Goal: Find specific page/section: Find specific page/section

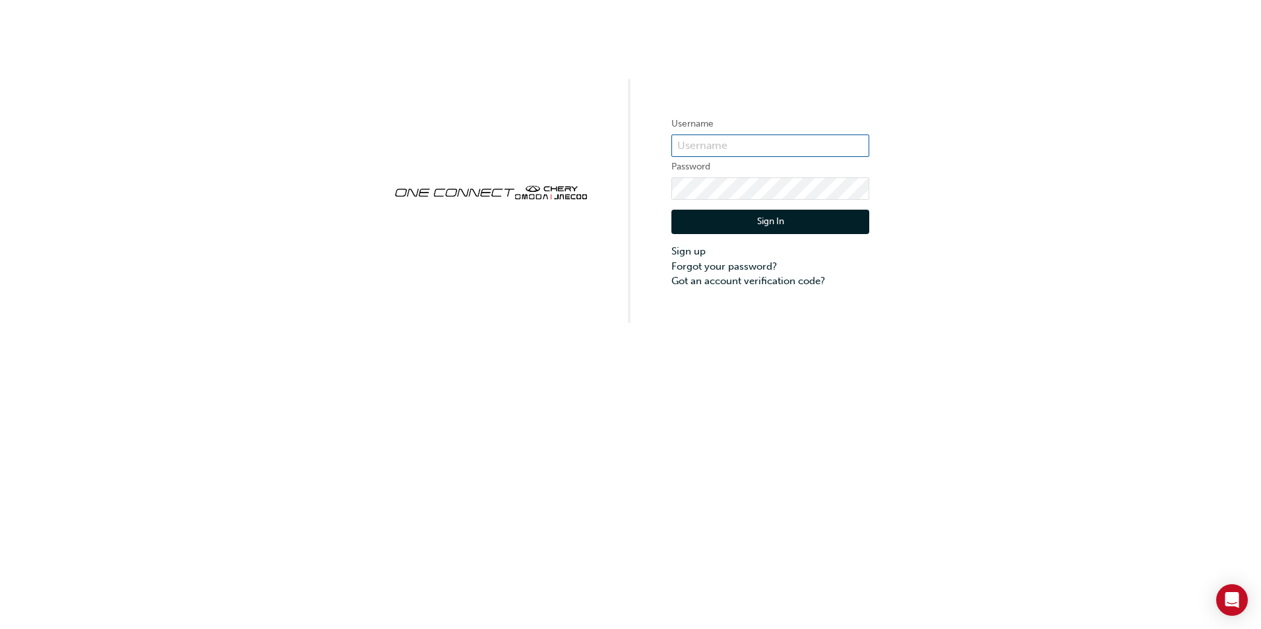
type input "CHAU0675"
drag, startPoint x: 805, startPoint y: 207, endPoint x: 803, endPoint y: 218, distance: 11.5
click at [804, 208] on div "Sign In Sign up Forgot your password? Got an account verification code?" at bounding box center [771, 244] width 198 height 89
click at [803, 223] on button "Sign In" at bounding box center [771, 222] width 198 height 25
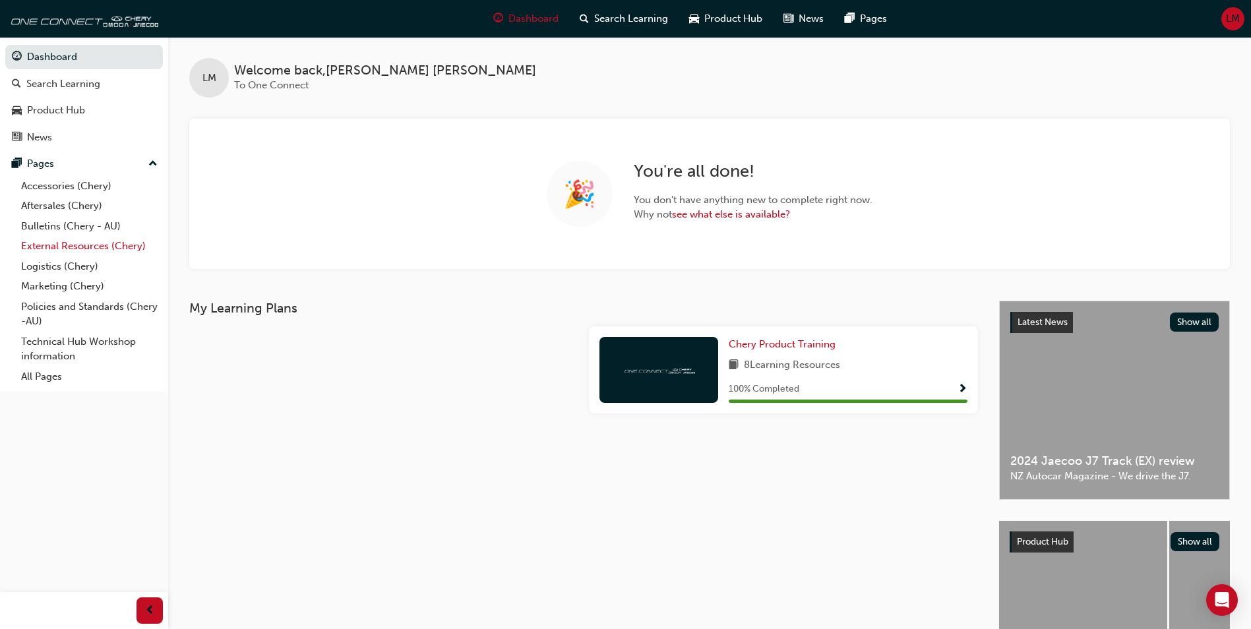
click at [73, 246] on link "External Resources (Chery)" at bounding box center [89, 246] width 147 height 20
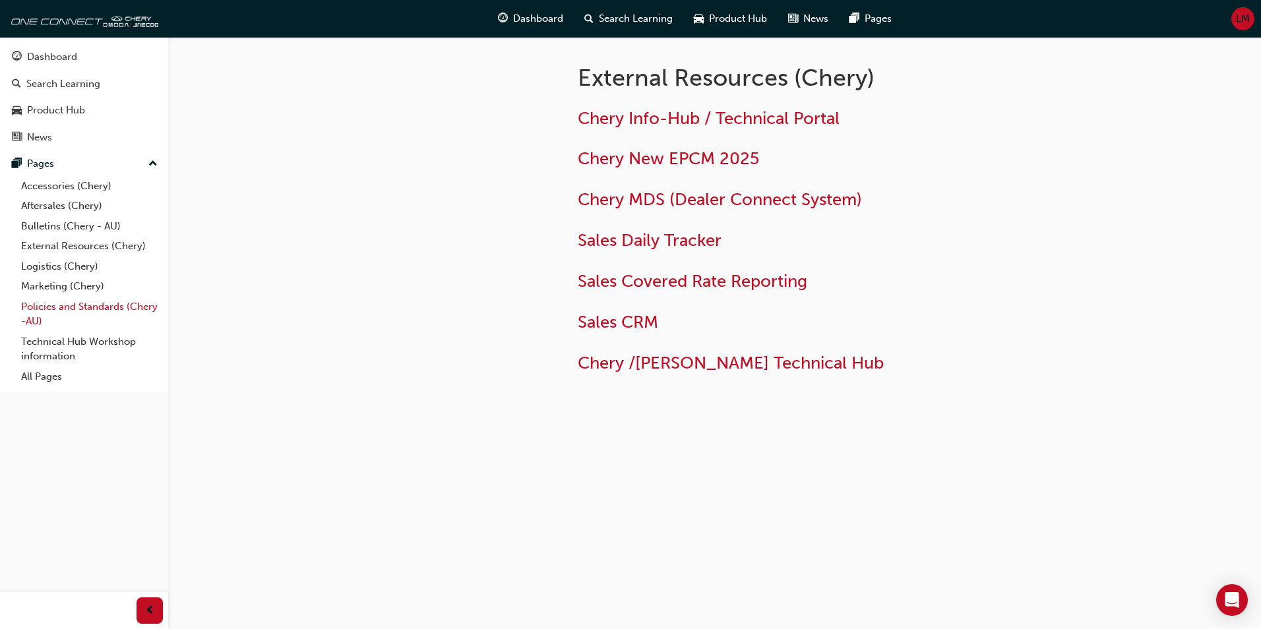
click at [61, 309] on link "Policies and Standards (Chery -AU)" at bounding box center [89, 314] width 147 height 35
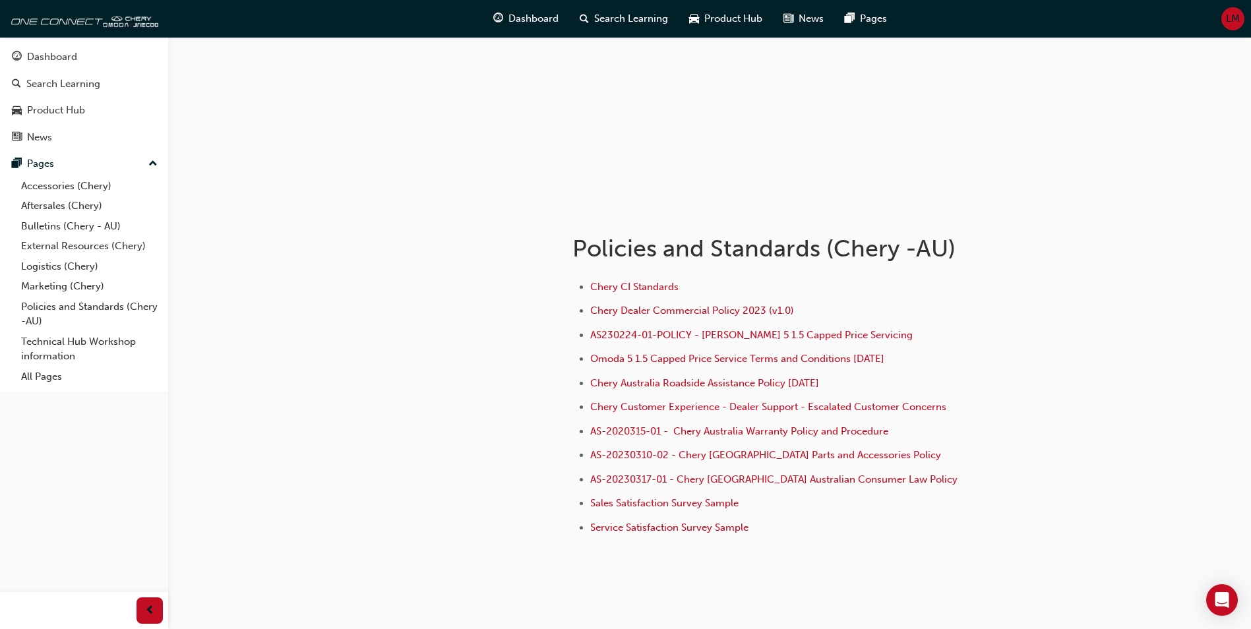
scroll to position [130, 0]
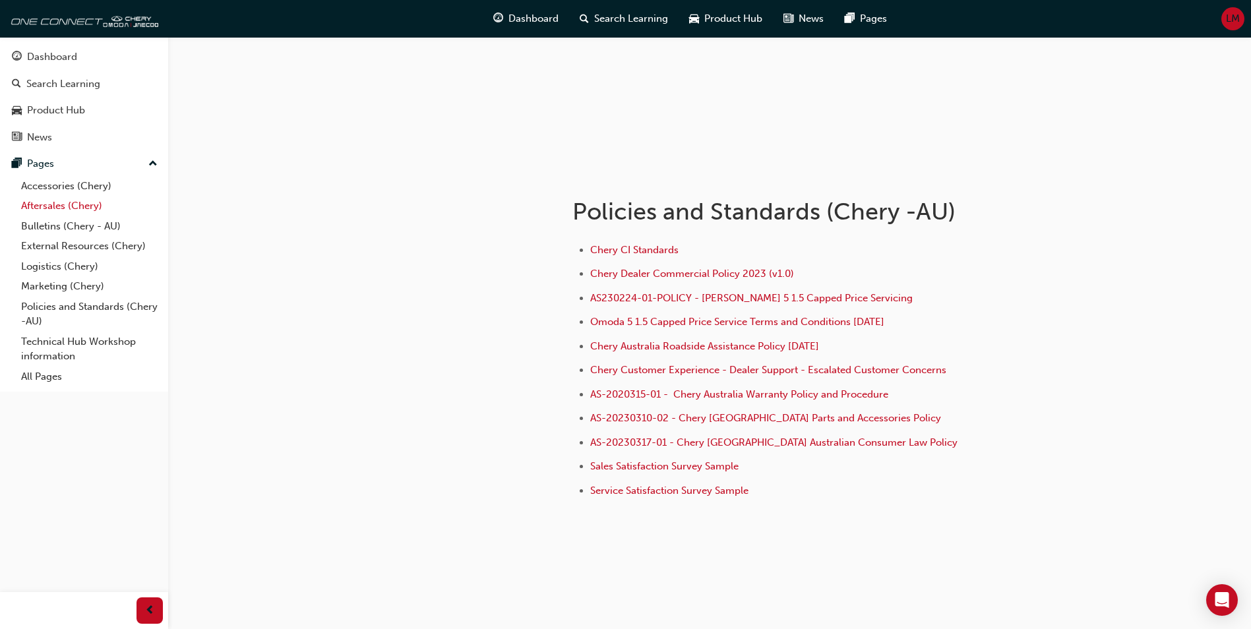
click at [70, 203] on link "Aftersales (Chery)" at bounding box center [89, 206] width 147 height 20
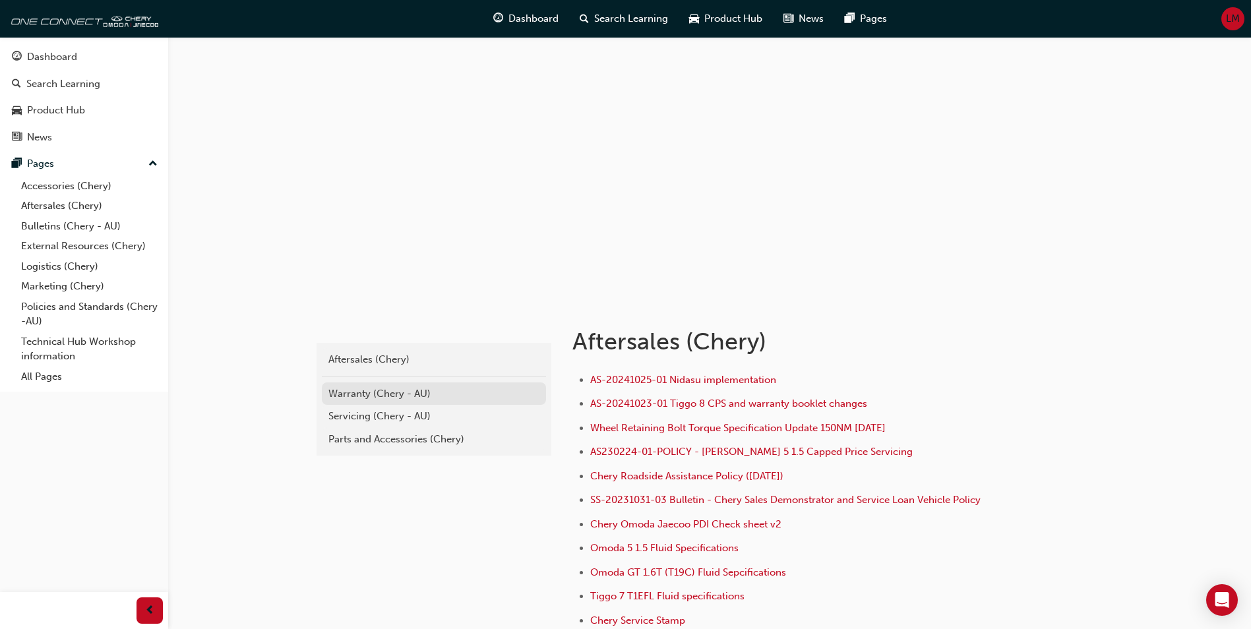
click at [359, 389] on div "Warranty (Chery - AU)" at bounding box center [434, 394] width 211 height 15
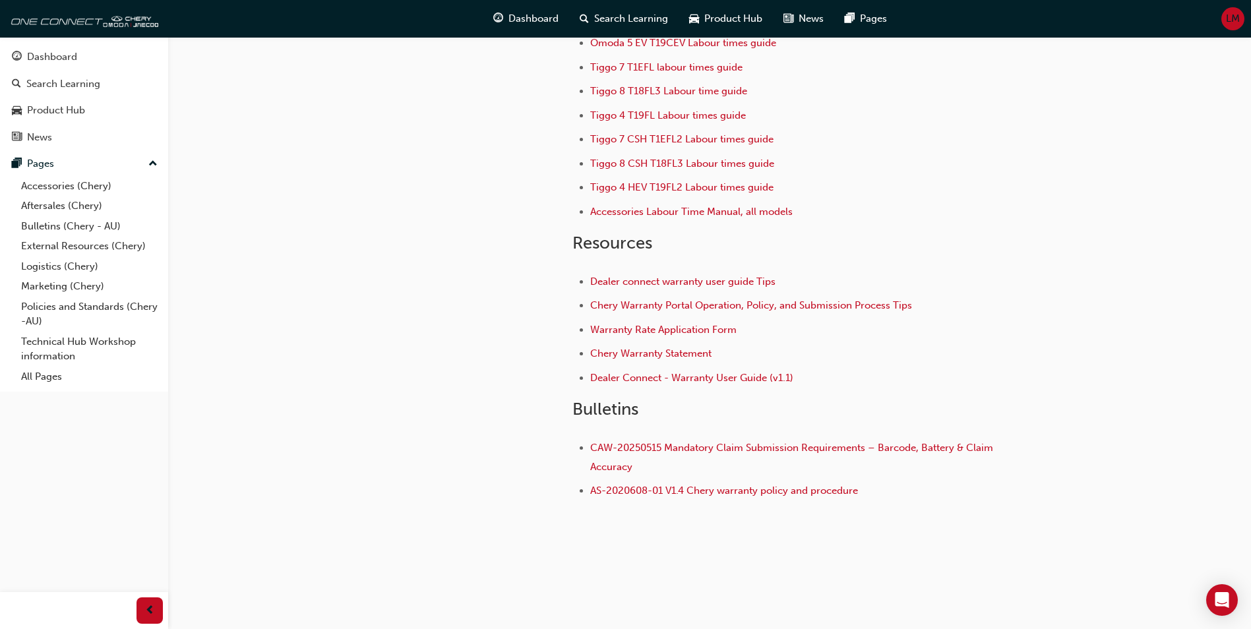
scroll to position [21, 0]
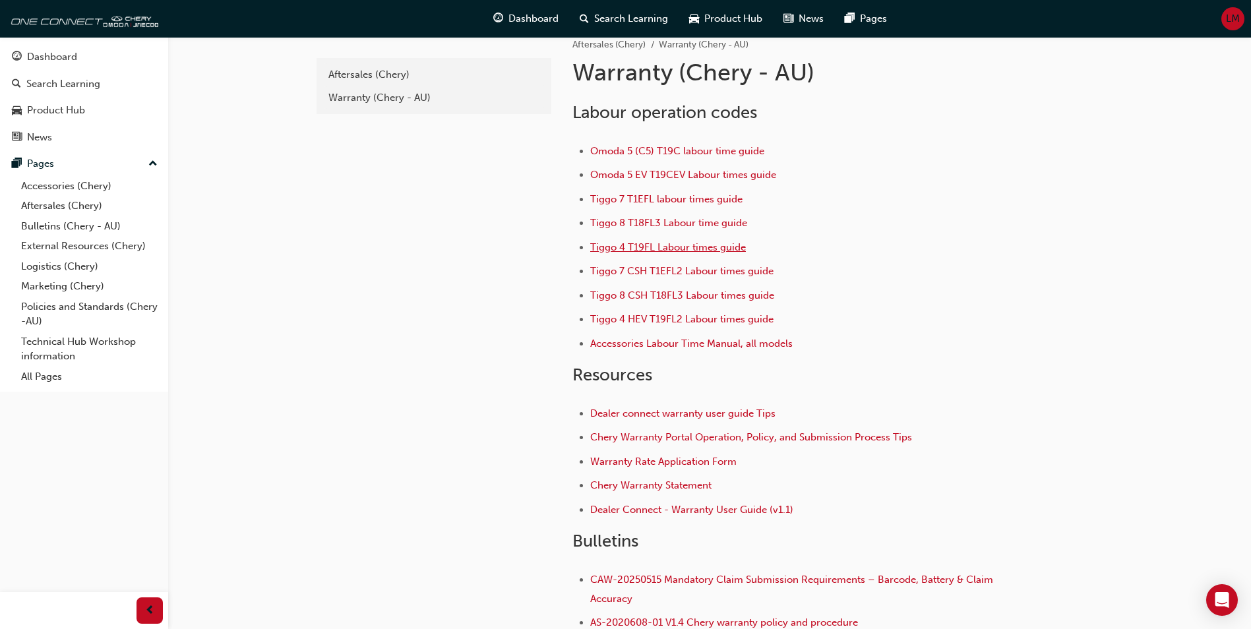
click at [630, 249] on span "Tiggo 4 T19FL Labour times guide" at bounding box center [668, 247] width 156 height 12
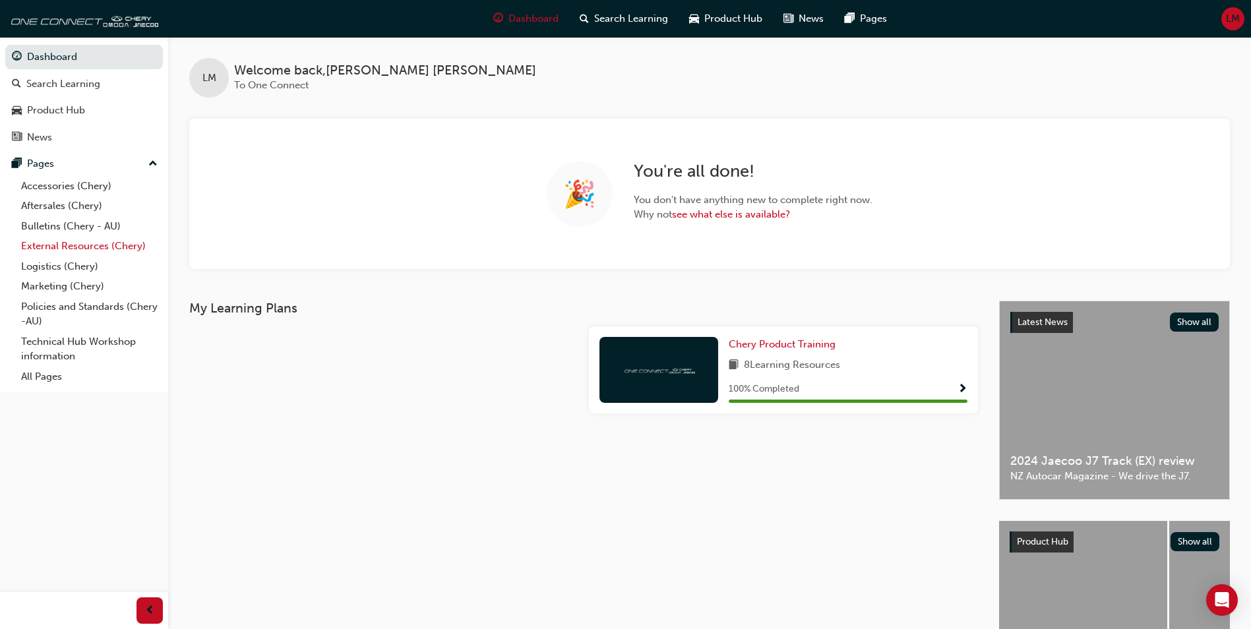
click at [79, 245] on link "External Resources (Chery)" at bounding box center [89, 246] width 147 height 20
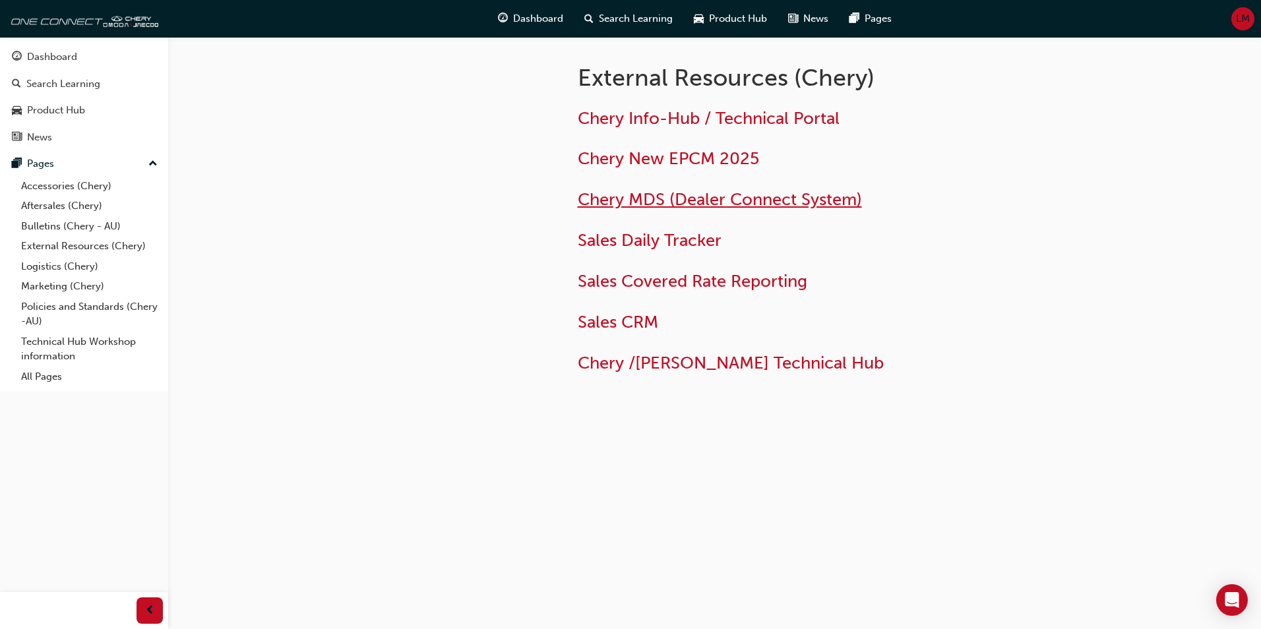
click at [713, 206] on span "Chery MDS (Dealer Connect System)" at bounding box center [720, 199] width 284 height 20
